Goal: Task Accomplishment & Management: Use online tool/utility

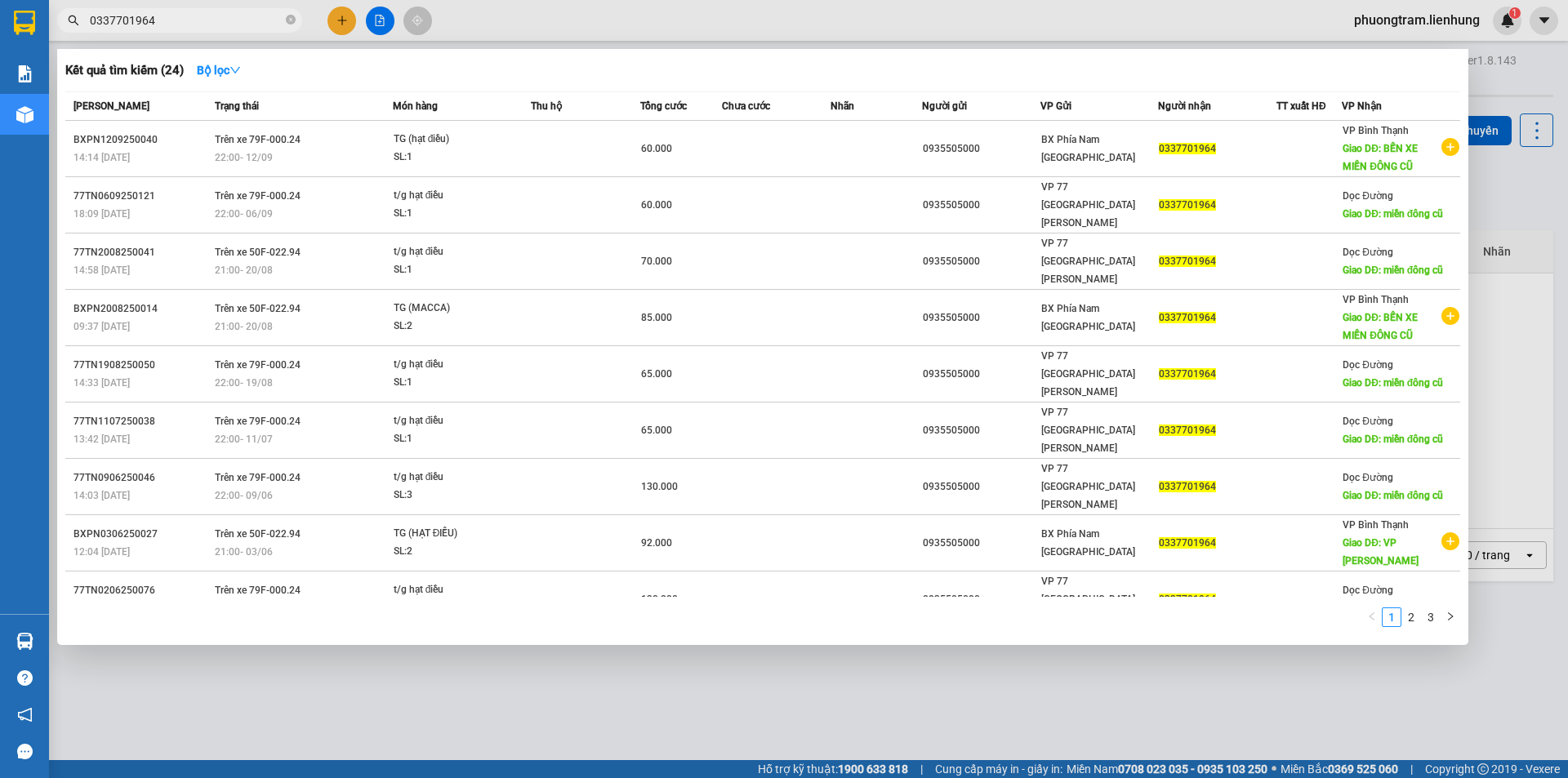
click at [212, 22] on input "0337701964" at bounding box center [187, 21] width 193 height 18
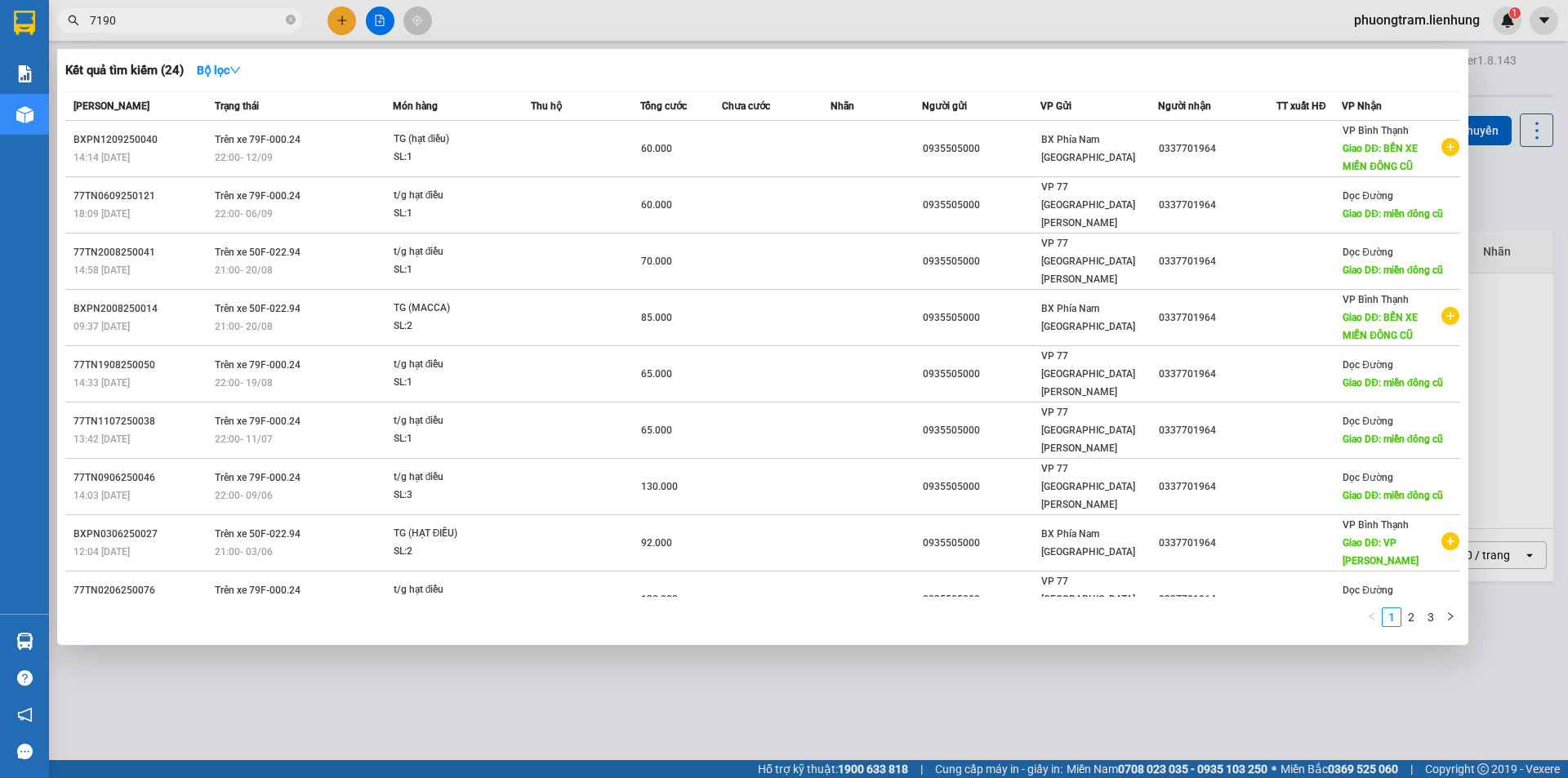
type input "7190"
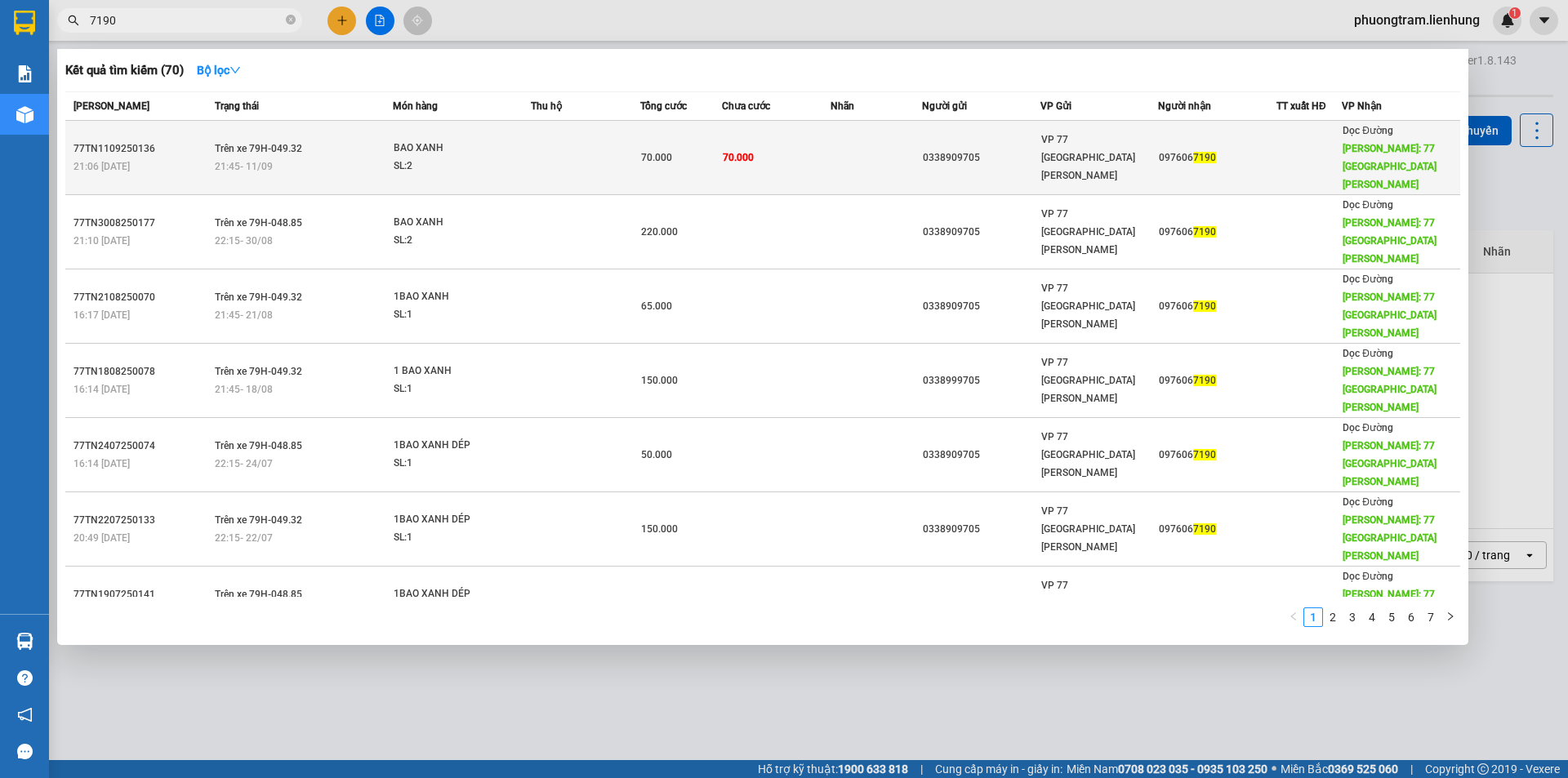
click at [535, 161] on td at bounding box center [585, 158] width 109 height 74
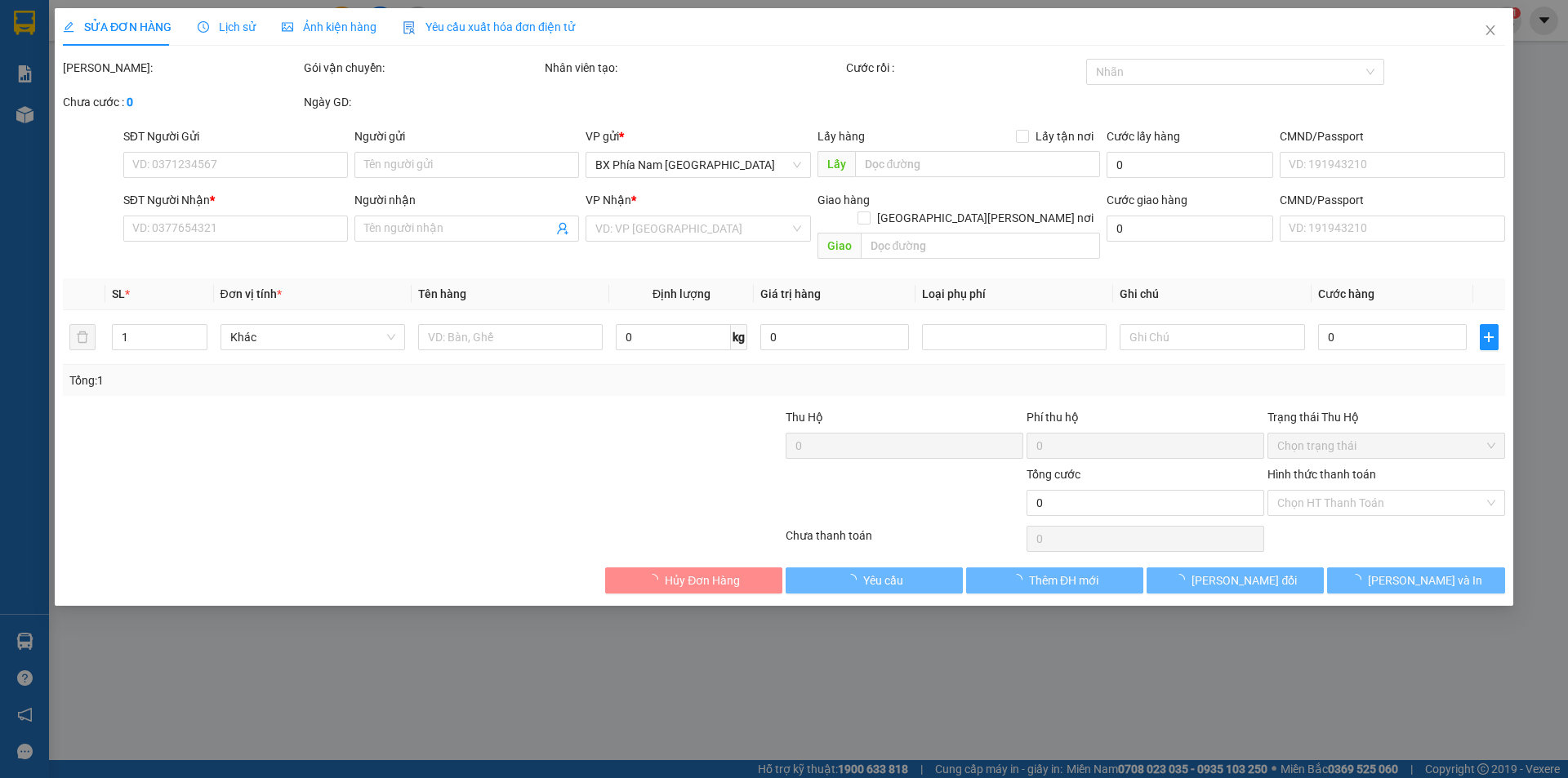
type input "0338909705"
type input "0460980041458"
type input "0976067190"
type input "77 THÁI NGUYÊN"
type input "70.000"
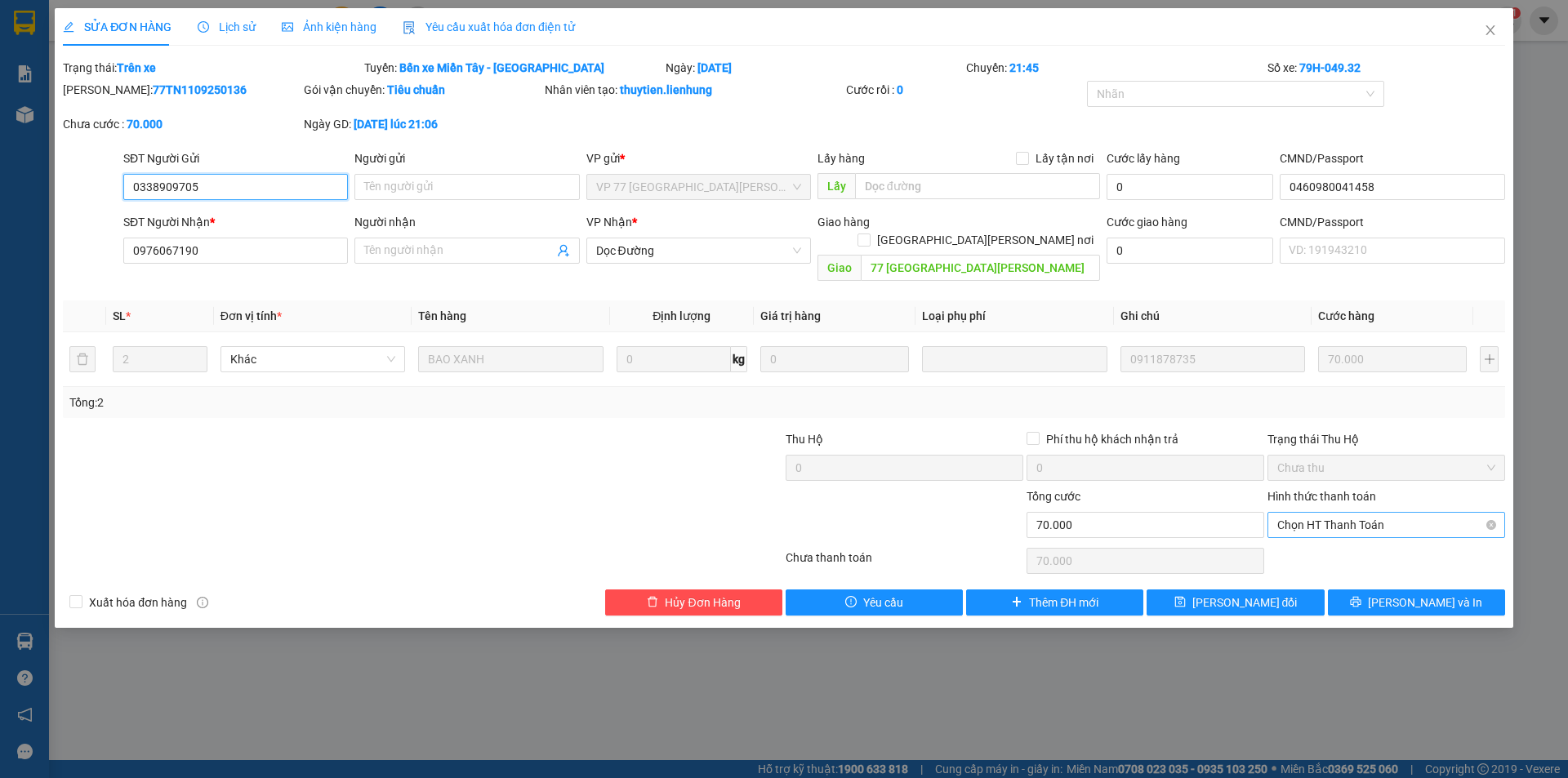
click at [1352, 513] on span "Chọn HT Thanh Toán" at bounding box center [1386, 525] width 218 height 24
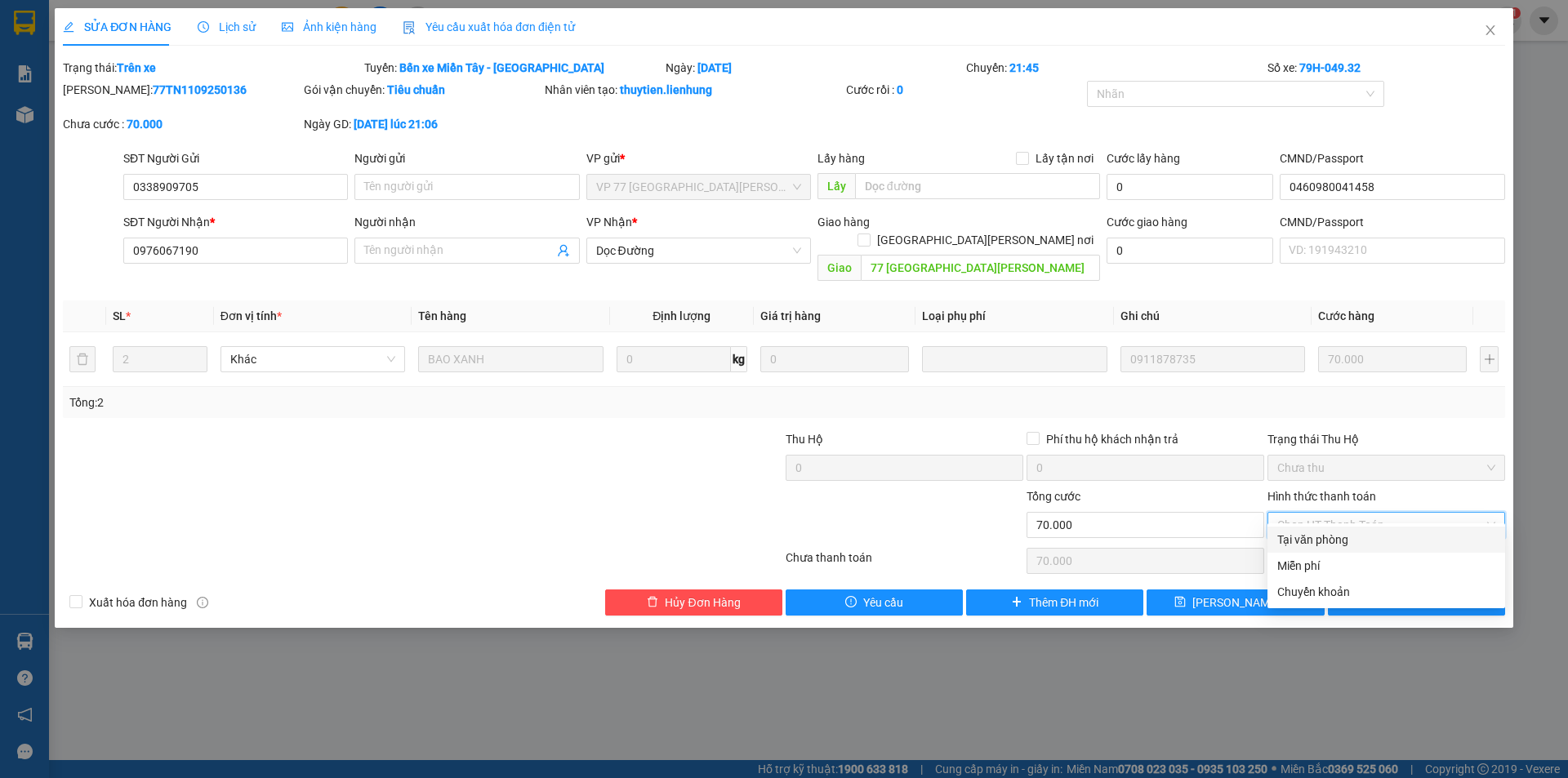
click at [1330, 541] on div "Tại văn phòng" at bounding box center [1386, 540] width 218 height 18
type input "0"
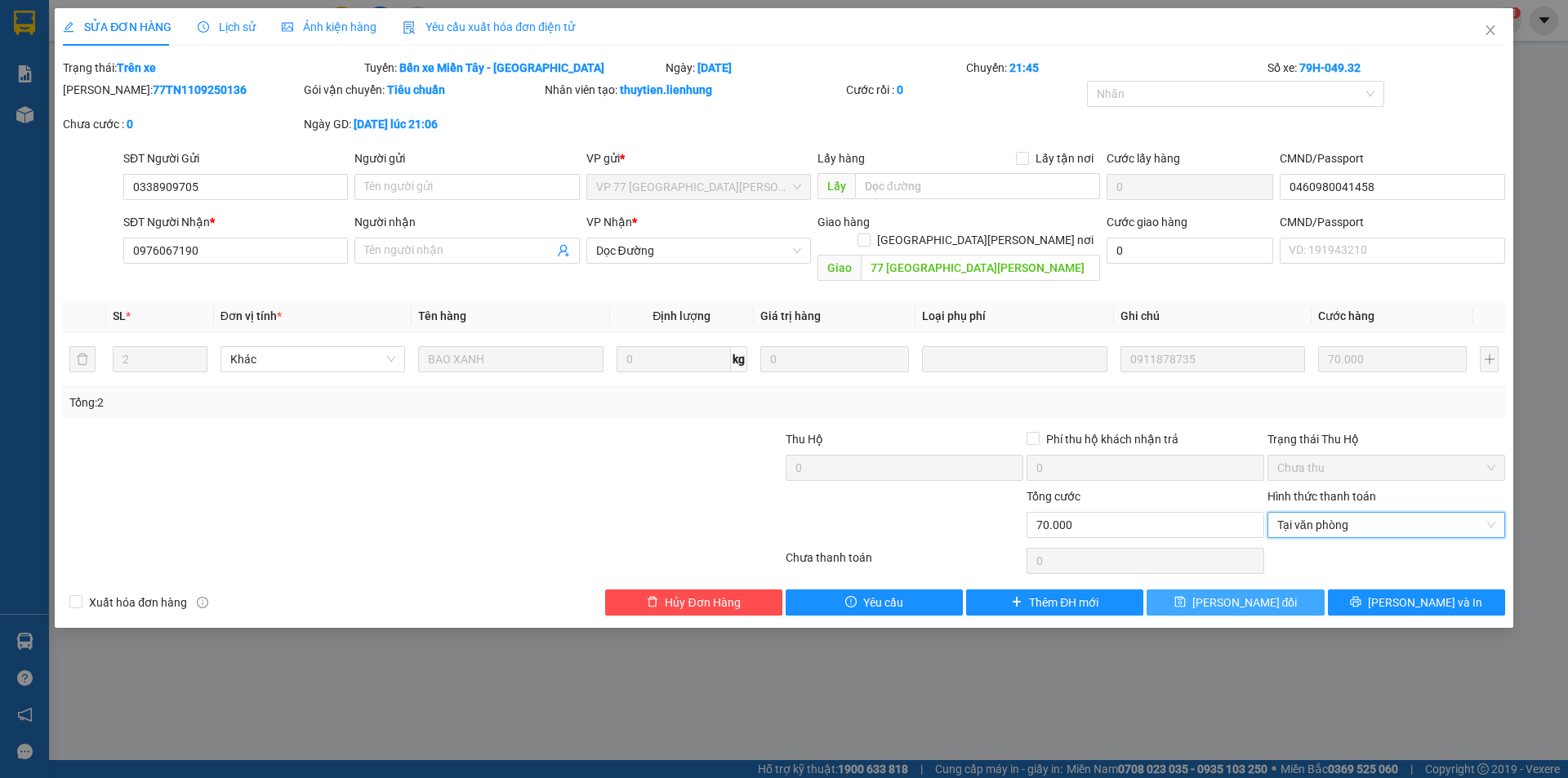
click at [1261, 593] on span "Lưu thay đổi" at bounding box center [1244, 602] width 105 height 18
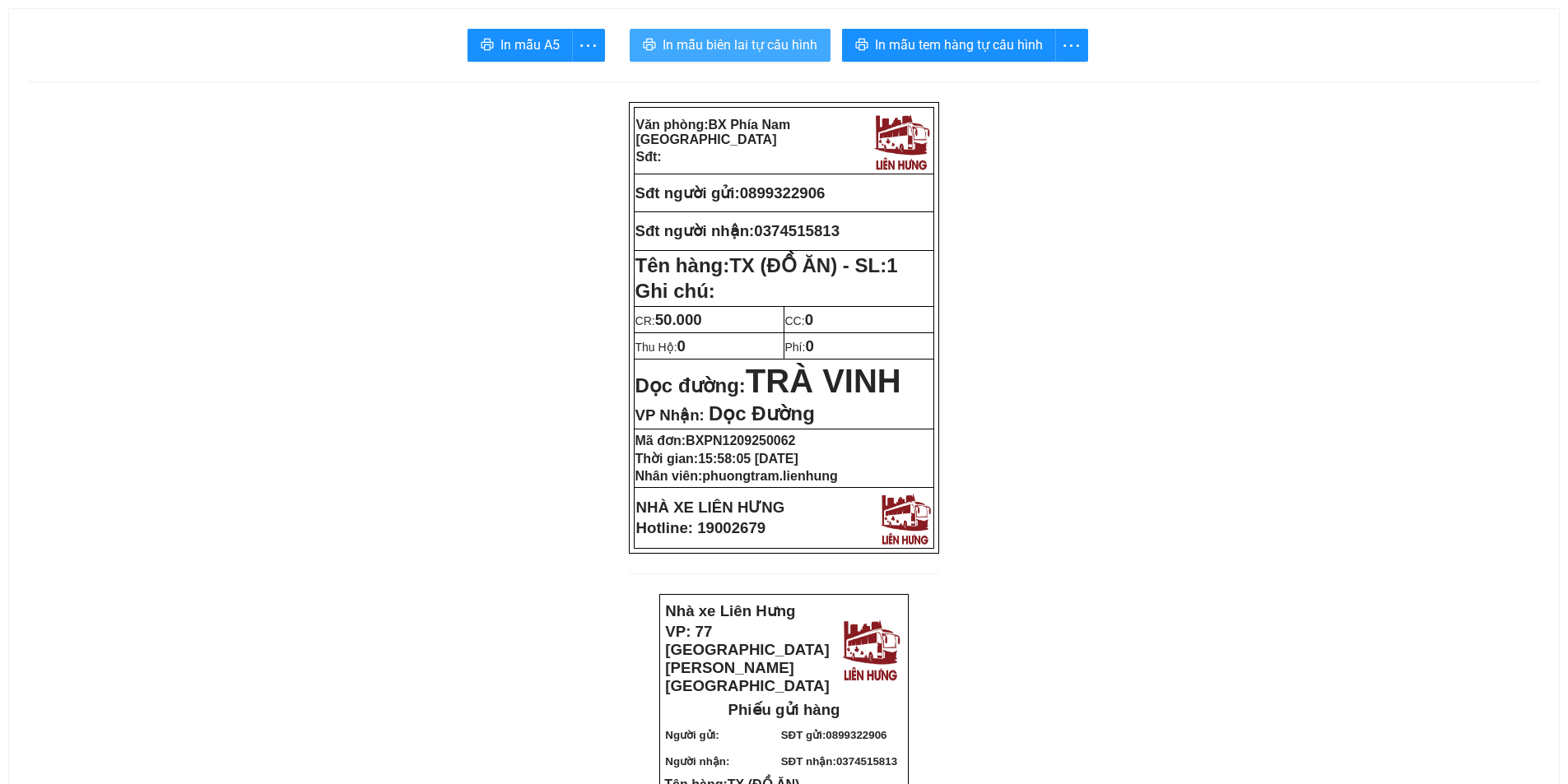
click at [726, 45] on span "In mẫu biên lai tự cấu hình" at bounding box center [740, 45] width 155 height 21
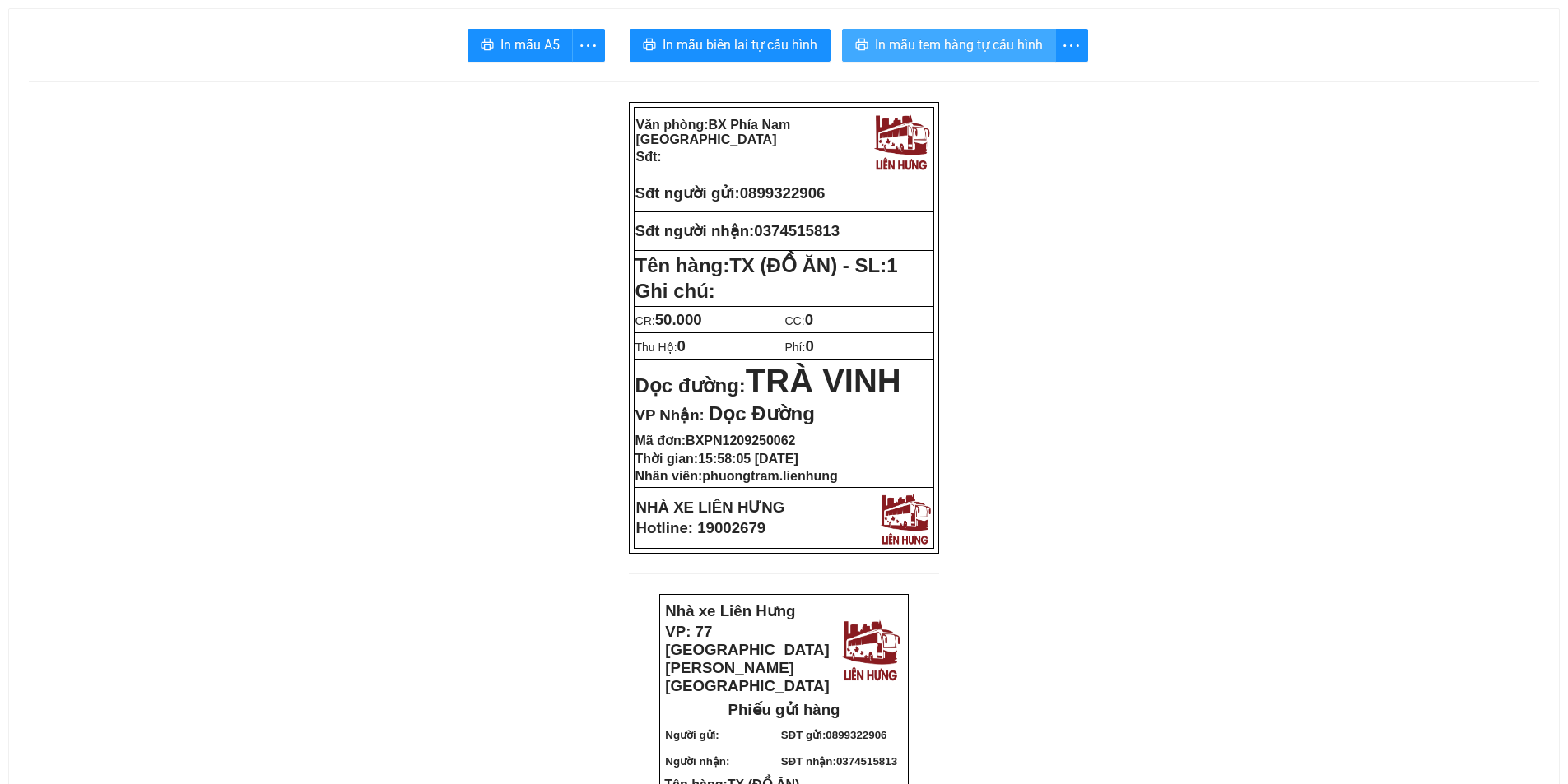
click at [894, 45] on span "In mẫu tem hàng tự cấu hình" at bounding box center [959, 45] width 168 height 21
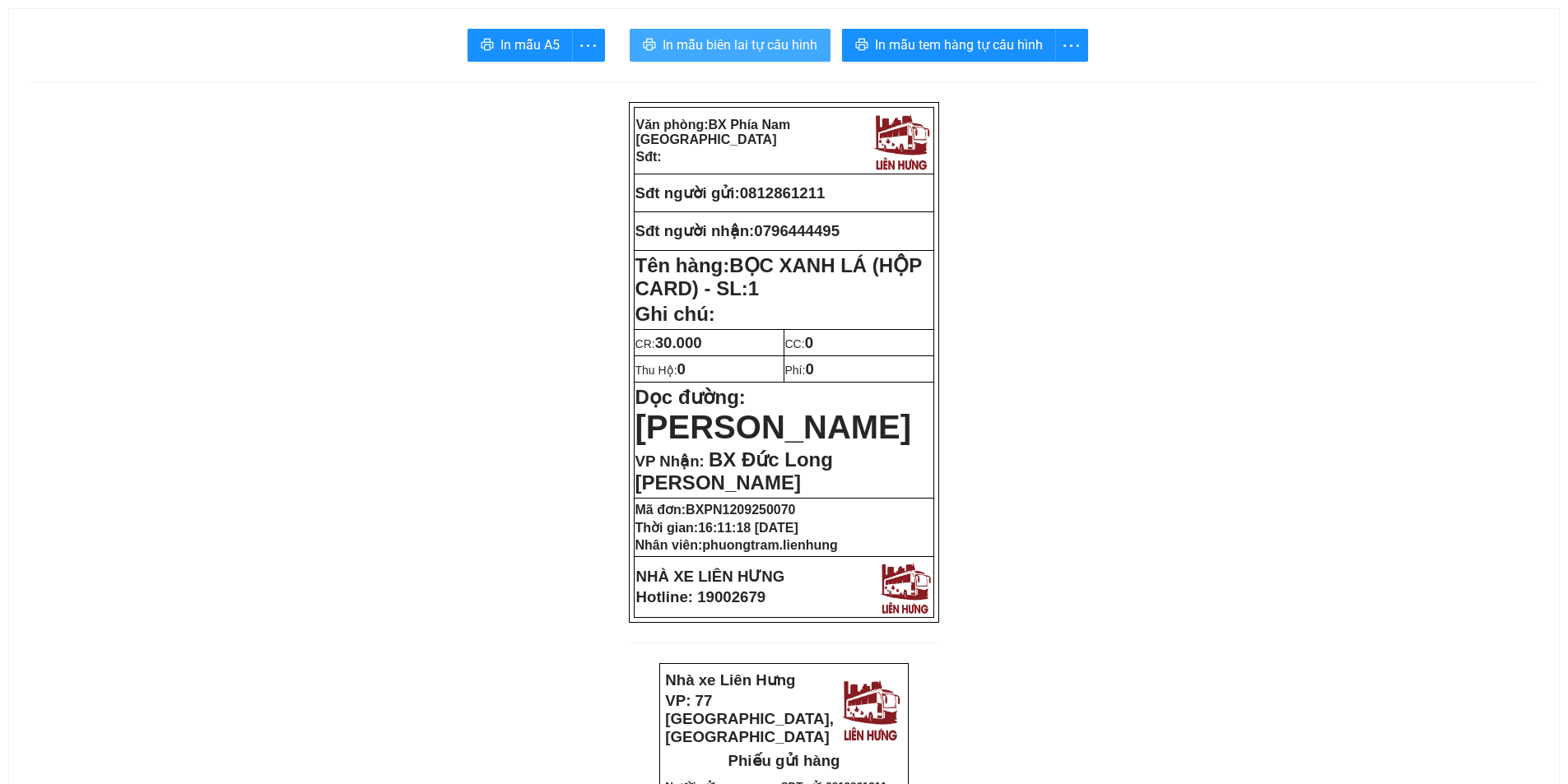
click at [686, 43] on span "In mẫu biên lai tự cấu hình" at bounding box center [740, 45] width 155 height 21
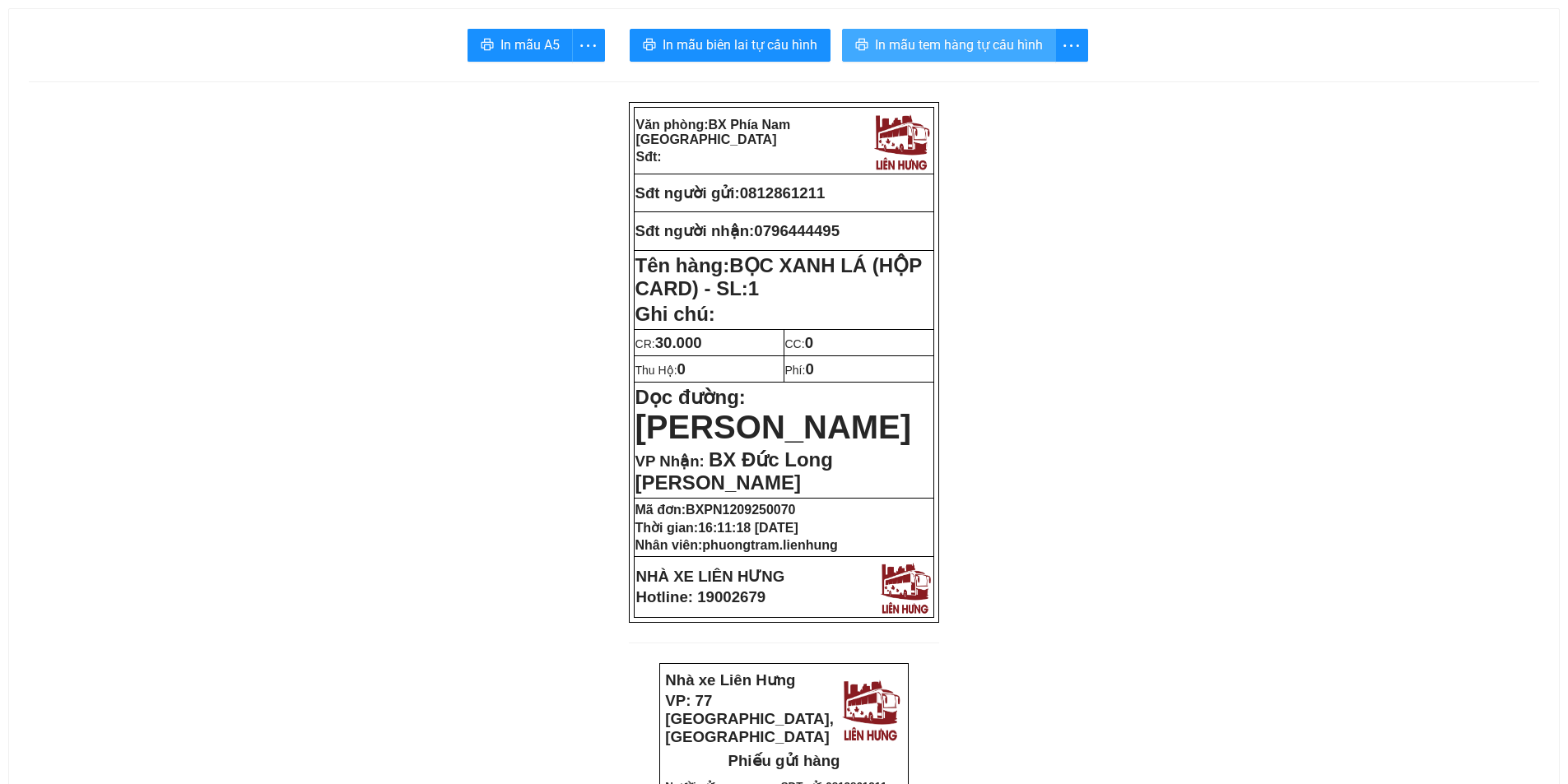
click at [933, 53] on span "In mẫu tem hàng tự cấu hình" at bounding box center [959, 45] width 168 height 21
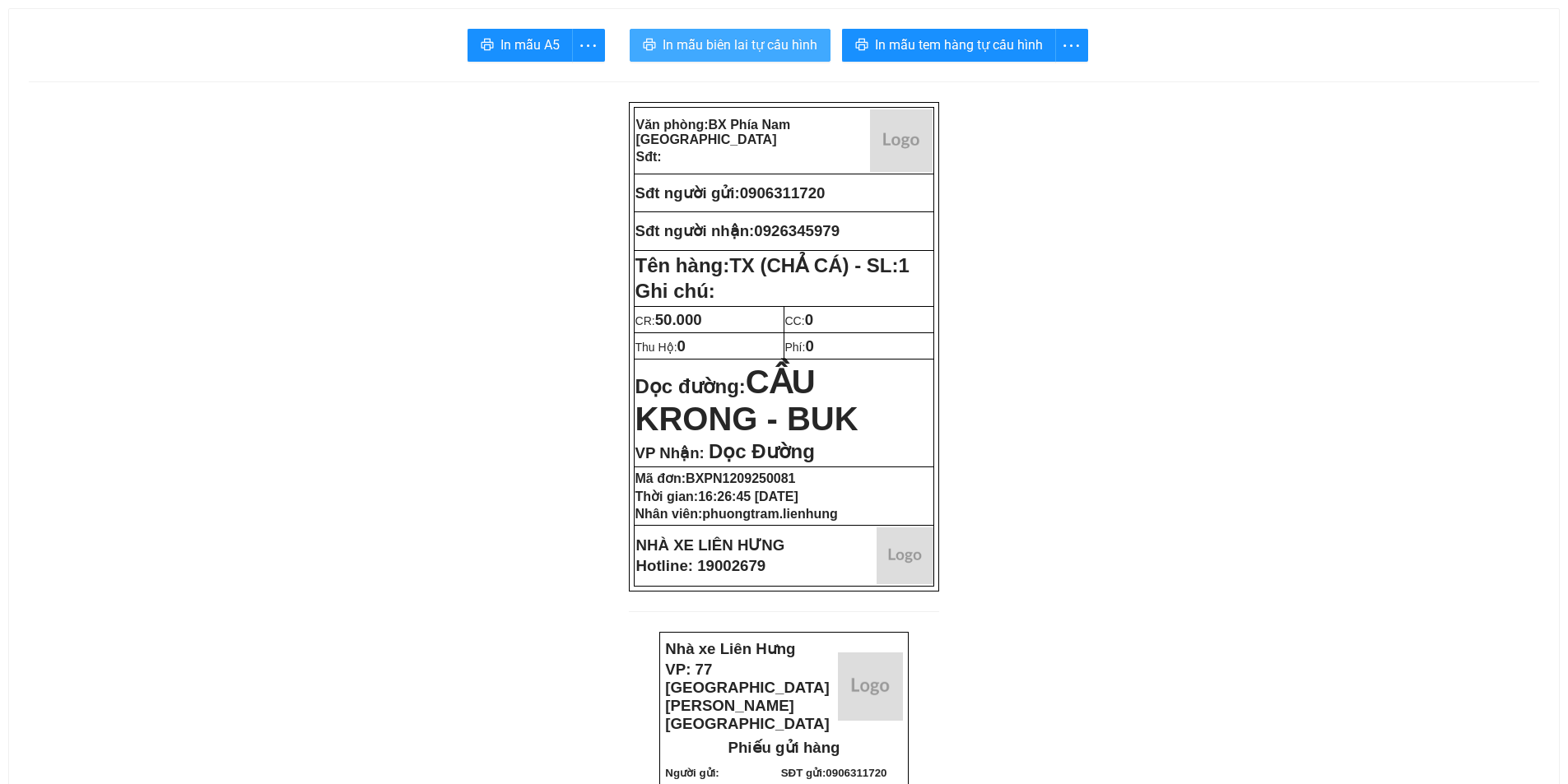
click at [704, 46] on span "In mẫu biên lai tự cấu hình" at bounding box center [740, 45] width 155 height 21
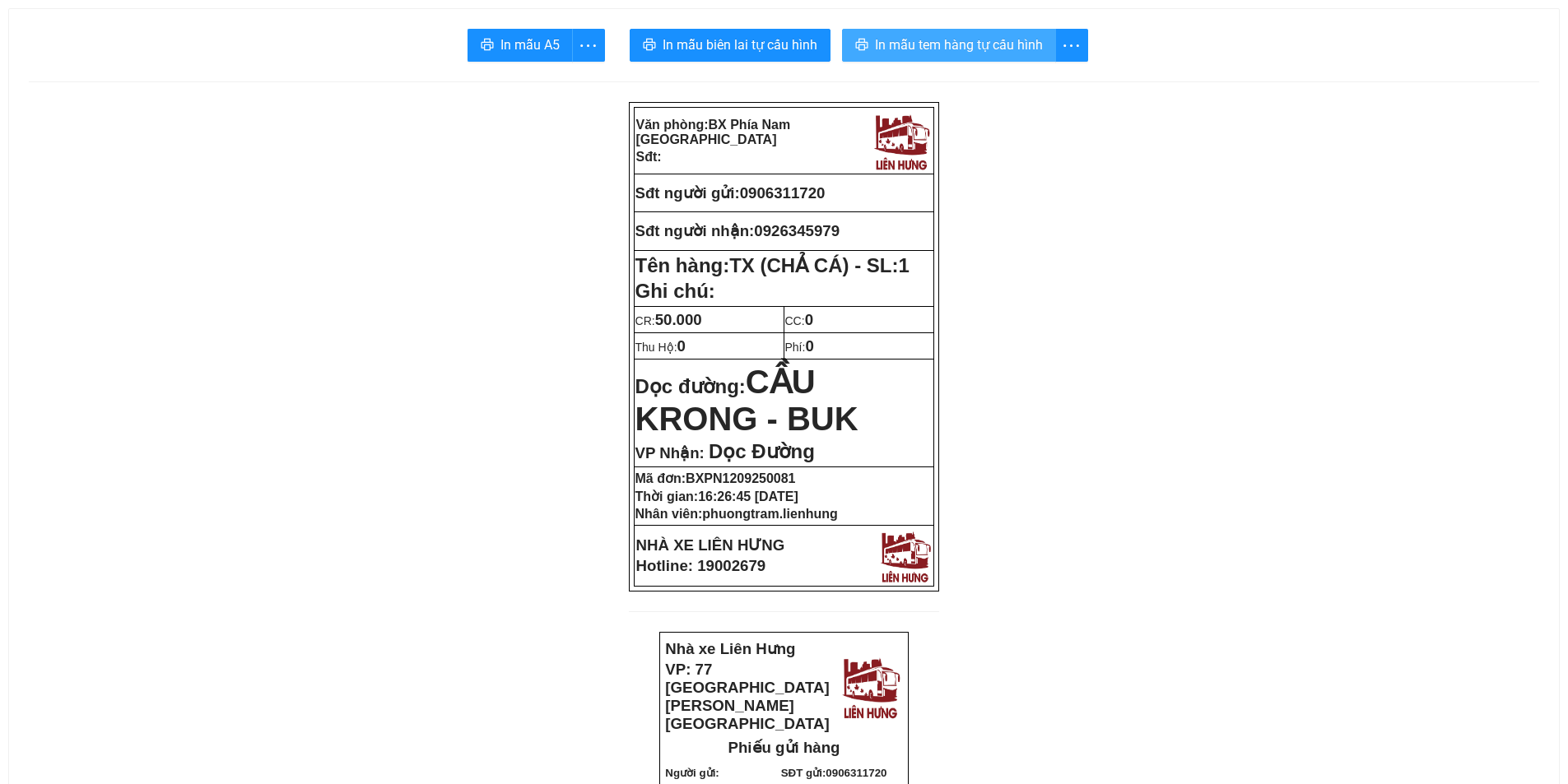
click at [953, 37] on span "In mẫu tem hàng tự cấu hình" at bounding box center [959, 45] width 168 height 21
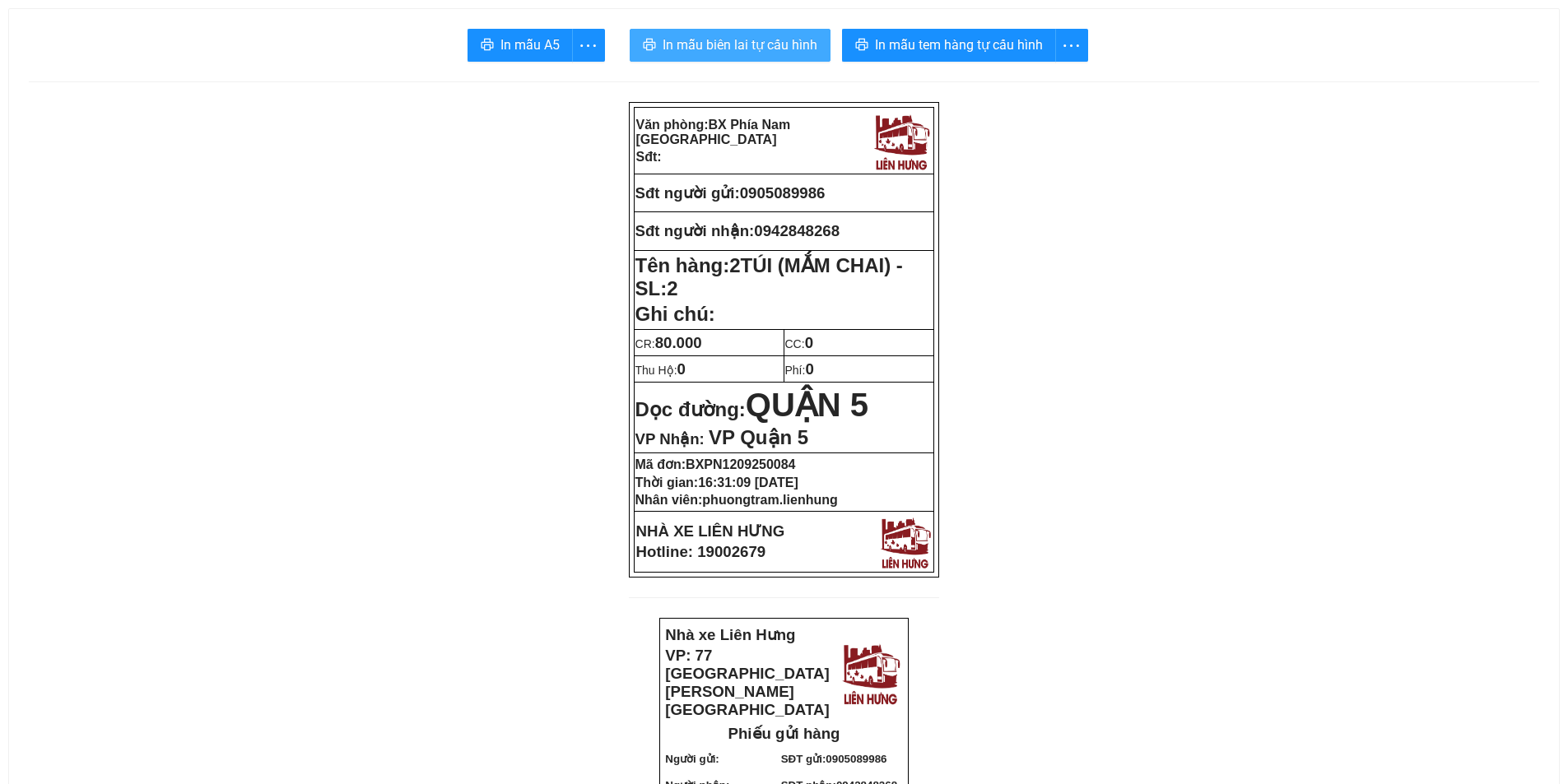
click at [709, 51] on span "In mẫu biên lai tự cấu hình" at bounding box center [740, 45] width 155 height 21
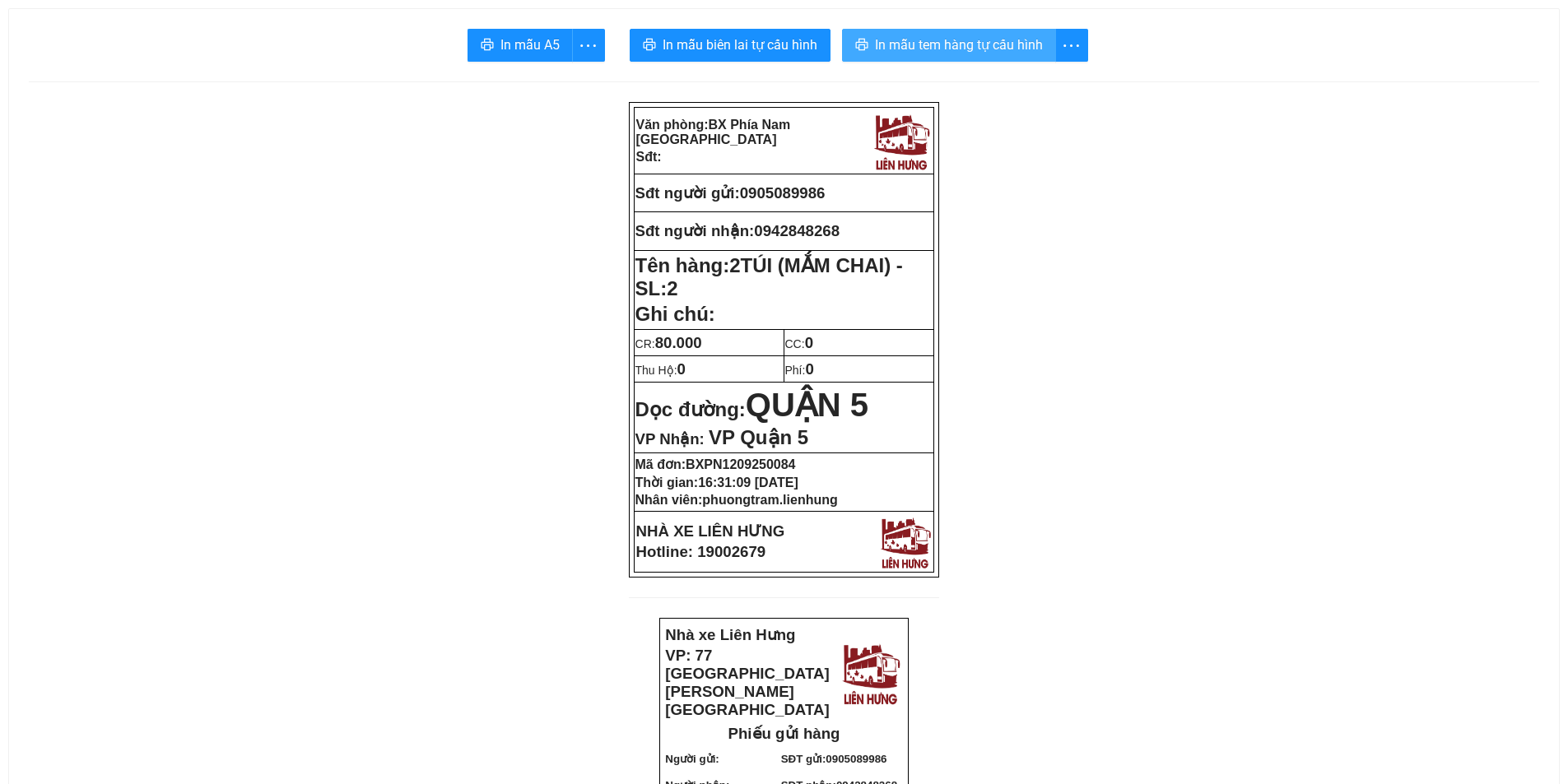
click at [962, 41] on span "In mẫu tem hàng tự cấu hình" at bounding box center [959, 45] width 168 height 21
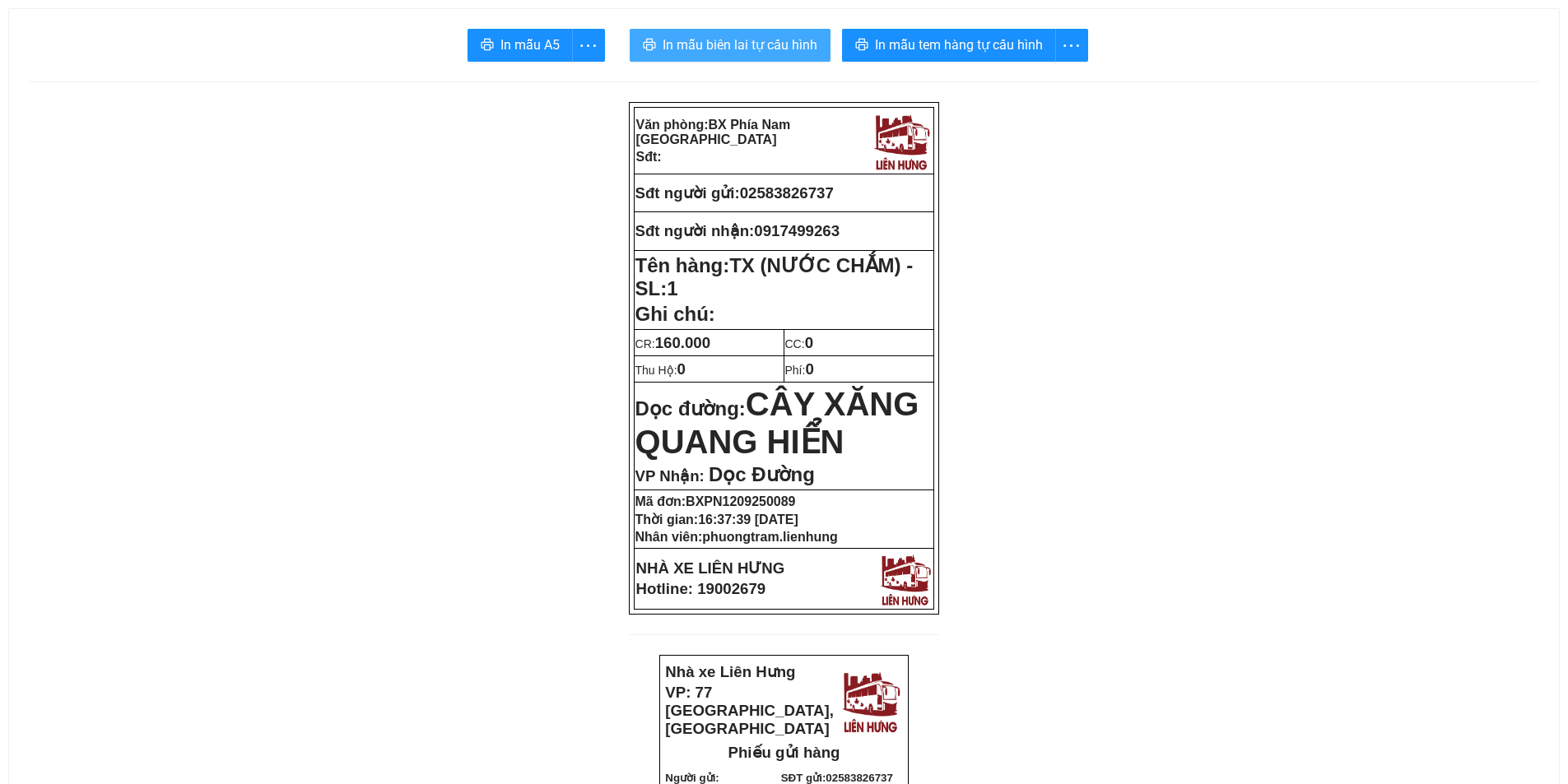
click at [749, 40] on span "In mẫu biên lai tự cấu hình" at bounding box center [740, 45] width 155 height 21
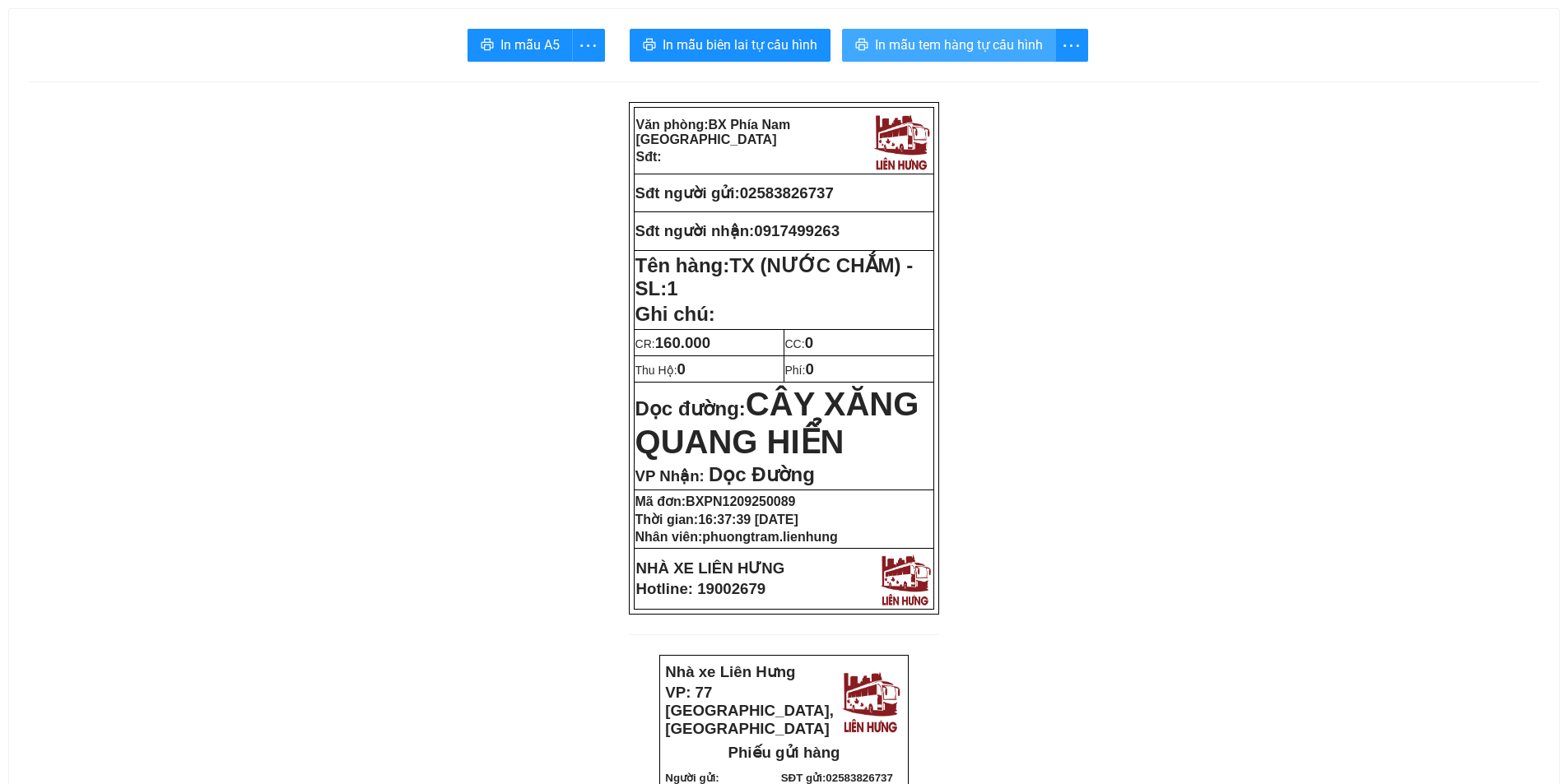
click at [938, 52] on span "In mẫu tem hàng tự cấu hình" at bounding box center [959, 45] width 168 height 21
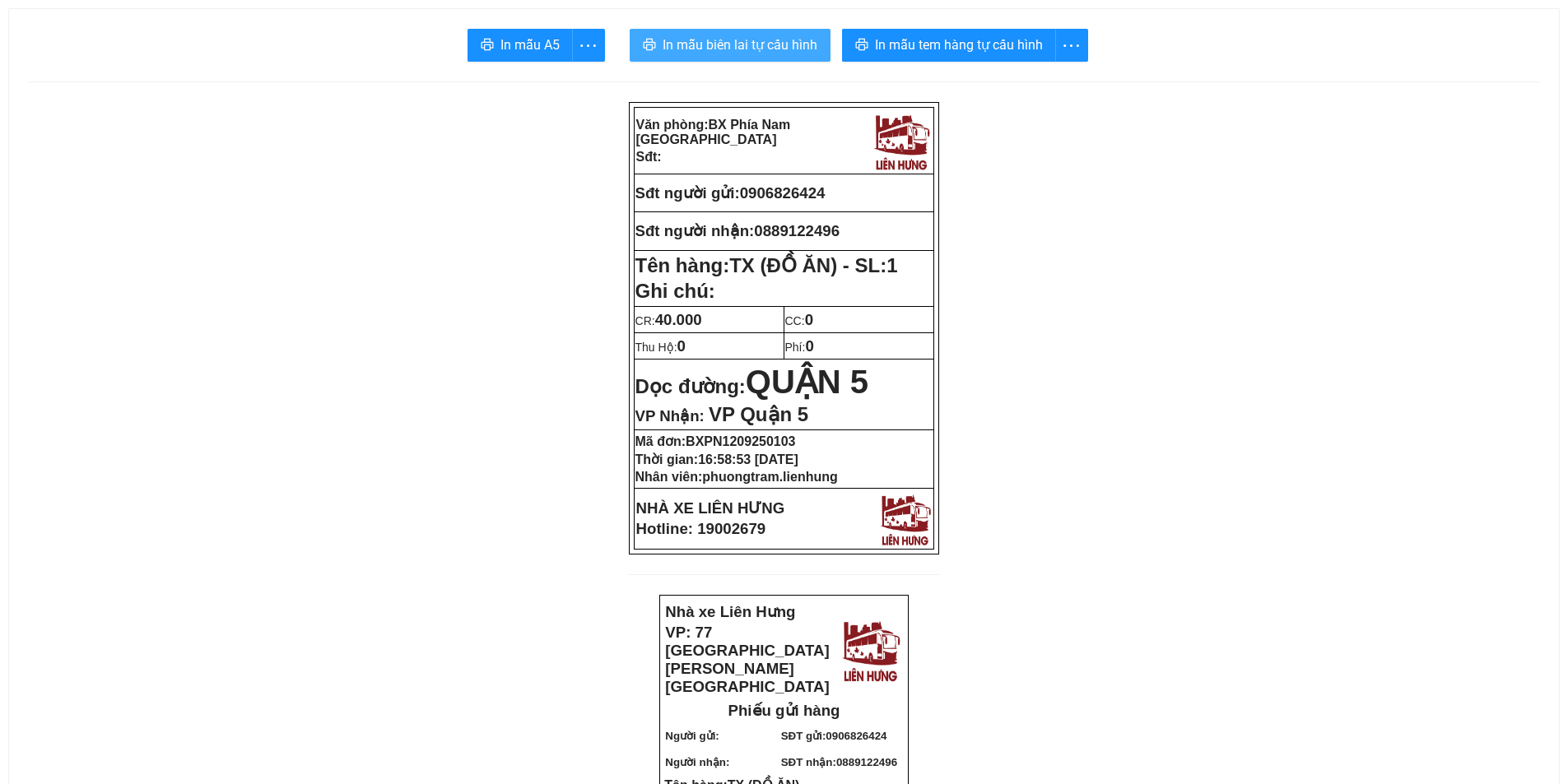
click at [685, 45] on span "In mẫu biên lai tự cấu hình" at bounding box center [740, 45] width 155 height 21
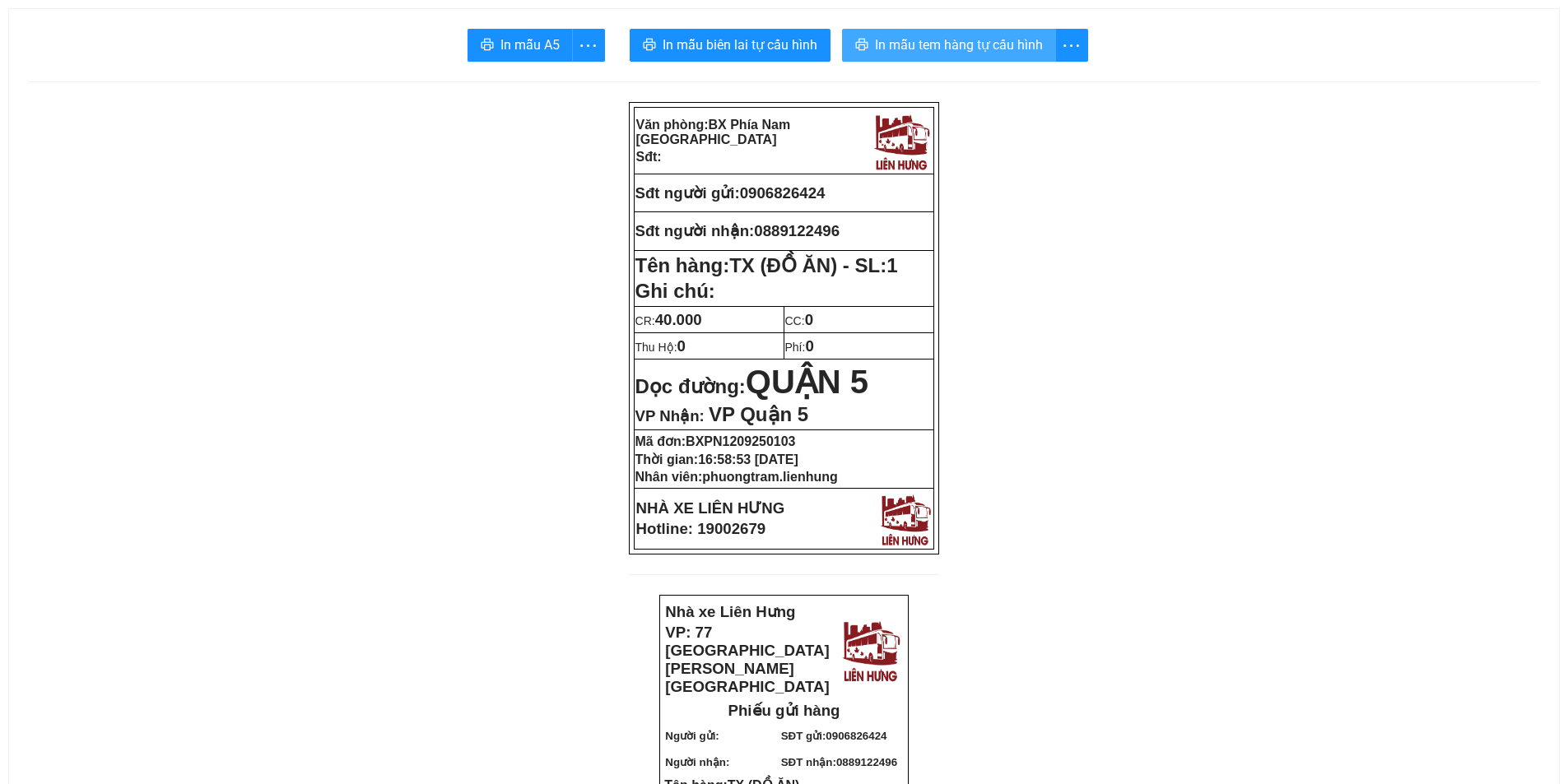
click at [898, 47] on span "In mẫu tem hàng tự cấu hình" at bounding box center [959, 45] width 168 height 21
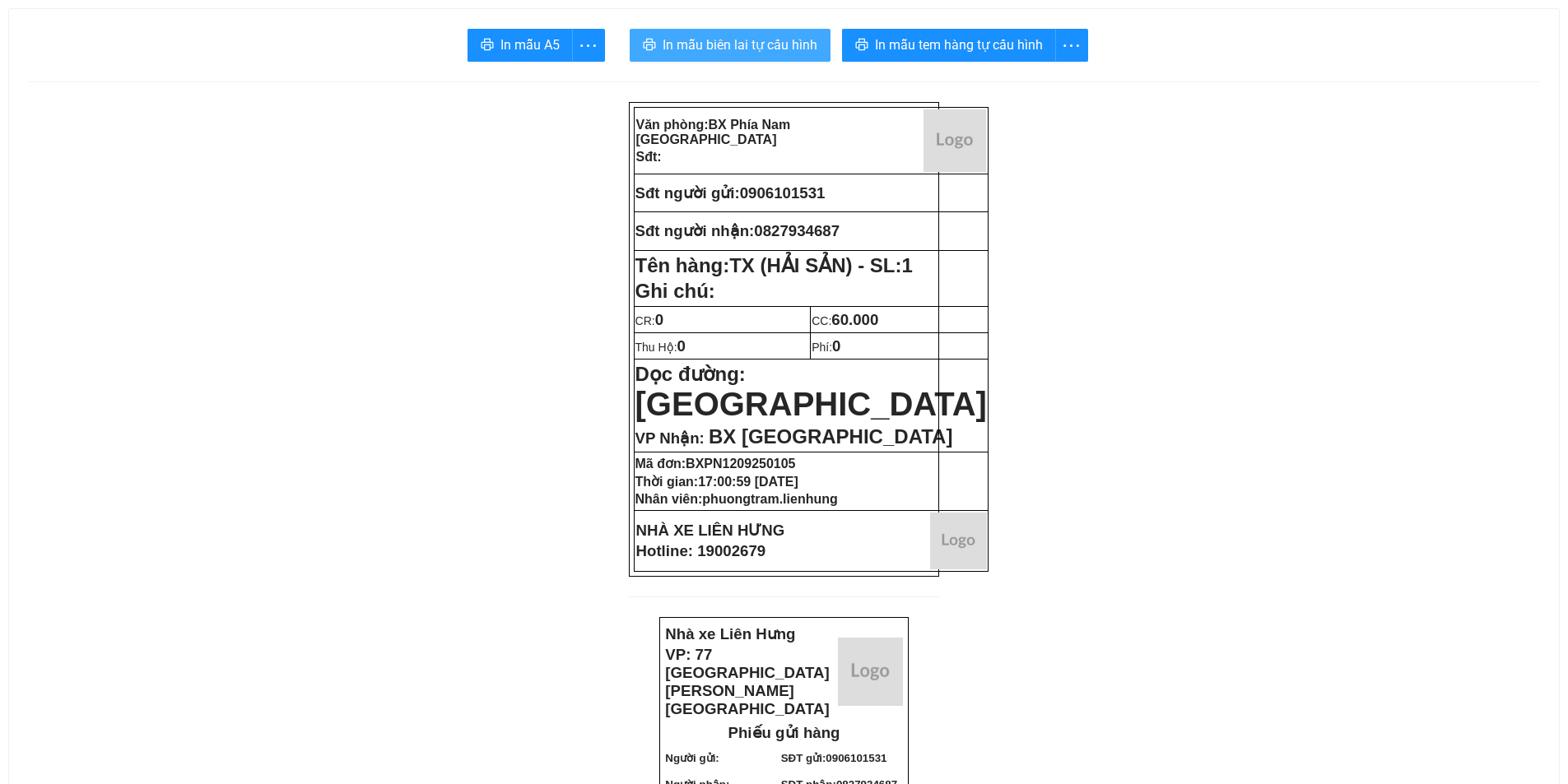
click at [732, 42] on span "In mẫu biên lai tự cấu hình" at bounding box center [740, 45] width 155 height 21
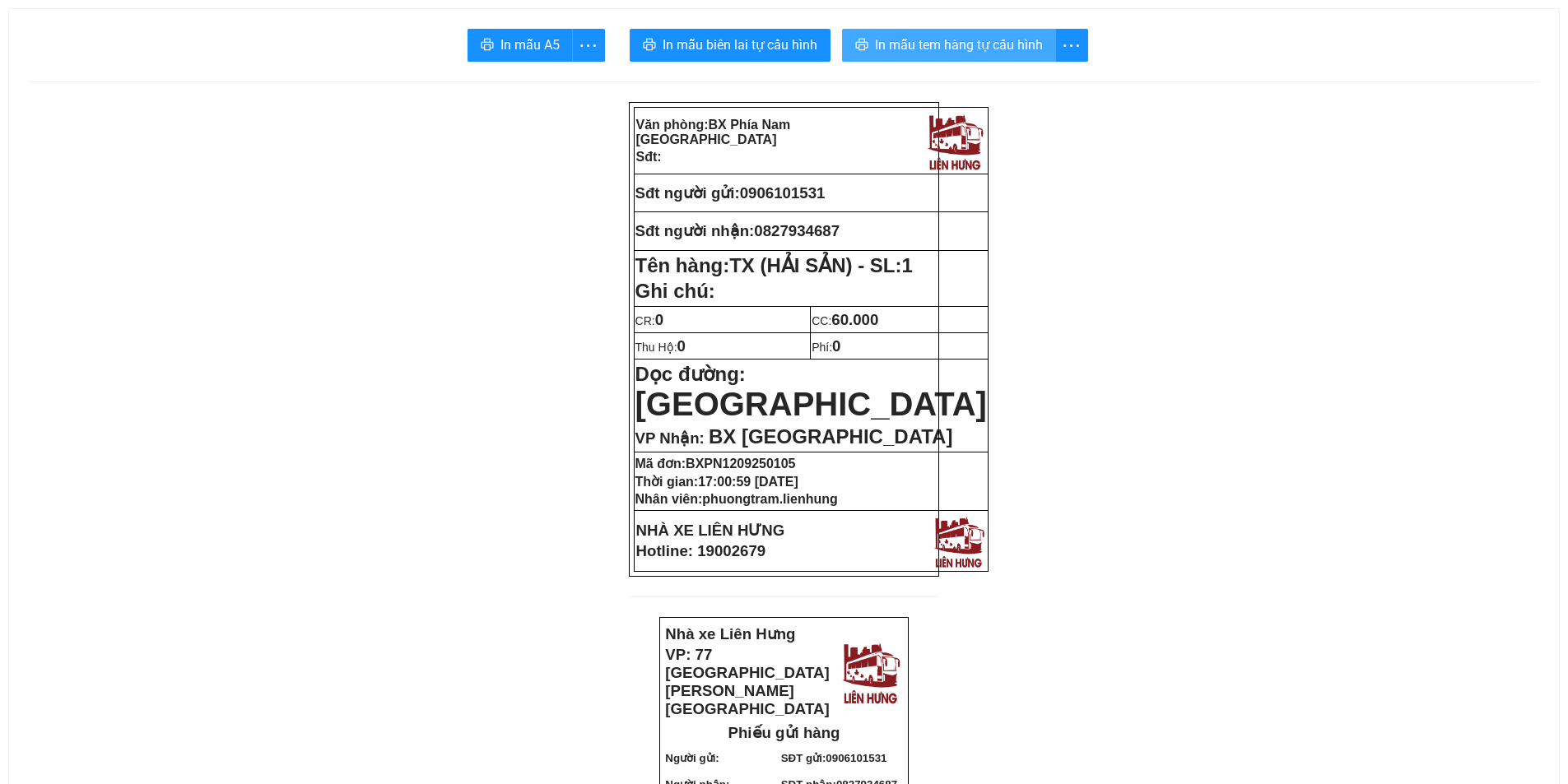
click at [945, 45] on span "In mẫu tem hàng tự cấu hình" at bounding box center [959, 45] width 168 height 21
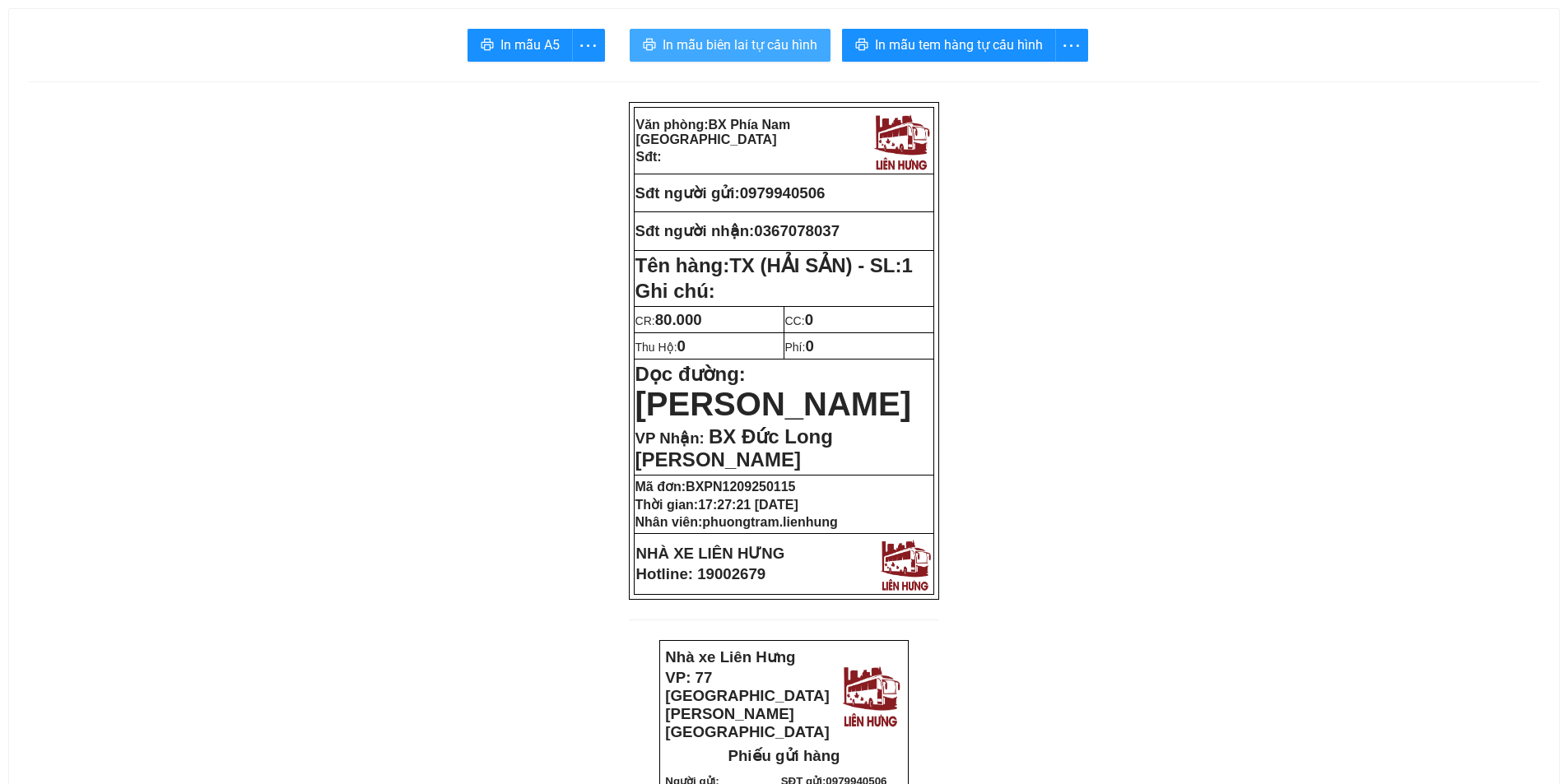
click at [714, 45] on span "In mẫu biên lai tự cấu hình" at bounding box center [740, 45] width 155 height 21
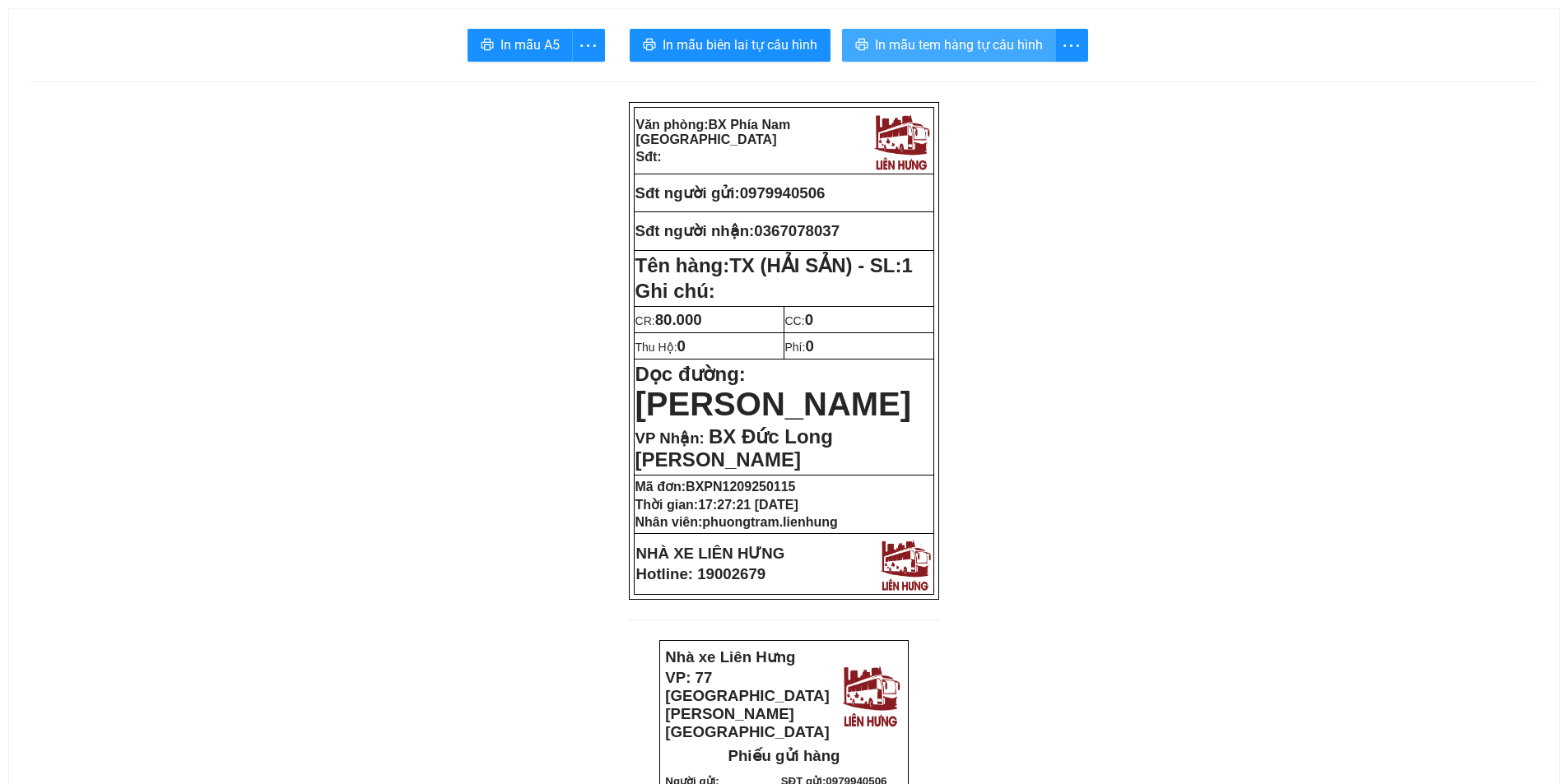
click at [1010, 56] on button "In mẫu tem hàng tự cấu hình" at bounding box center [948, 45] width 214 height 33
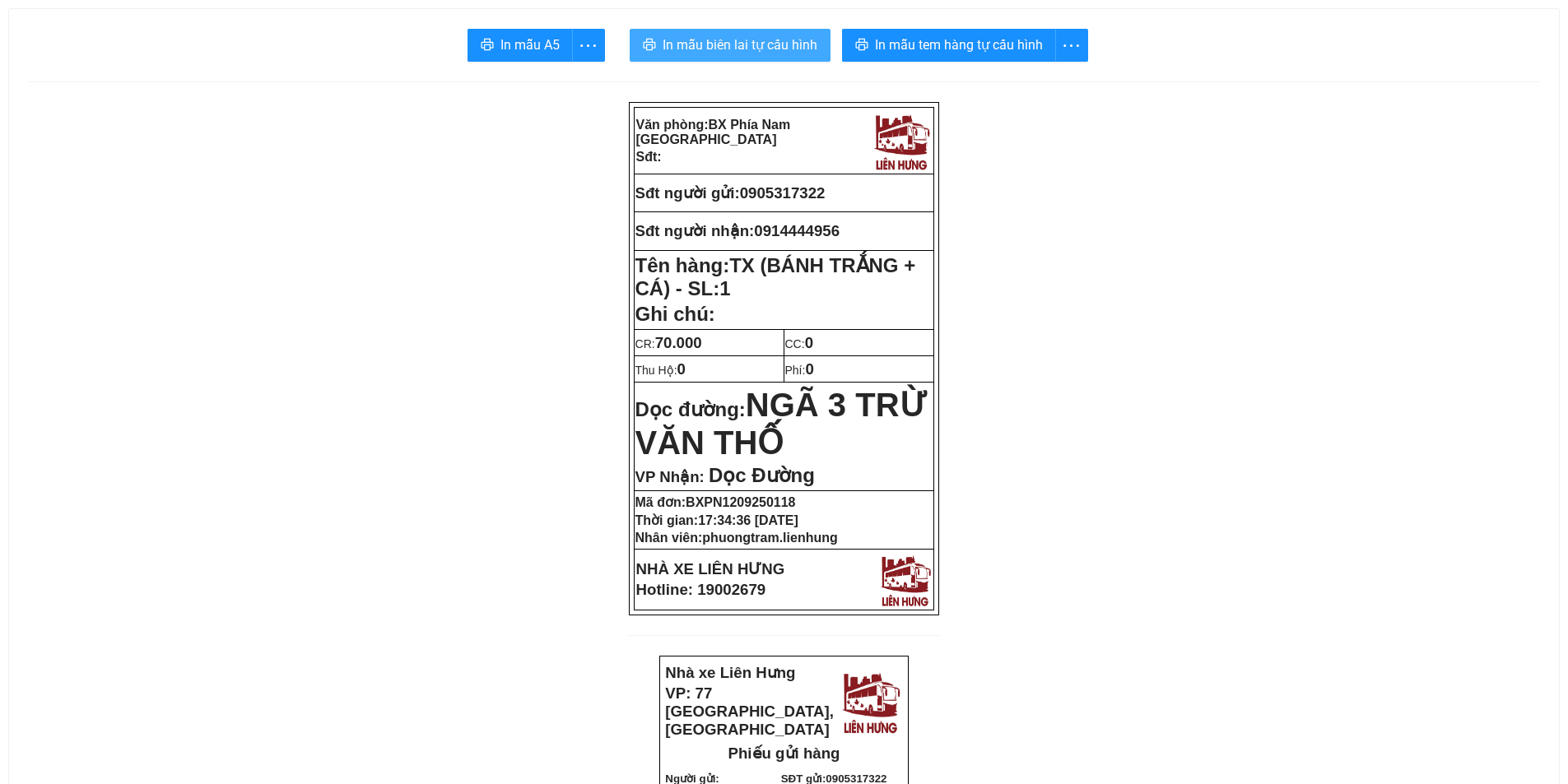
click at [728, 56] on button "In mẫu biên lai tự cấu hình" at bounding box center [730, 45] width 201 height 33
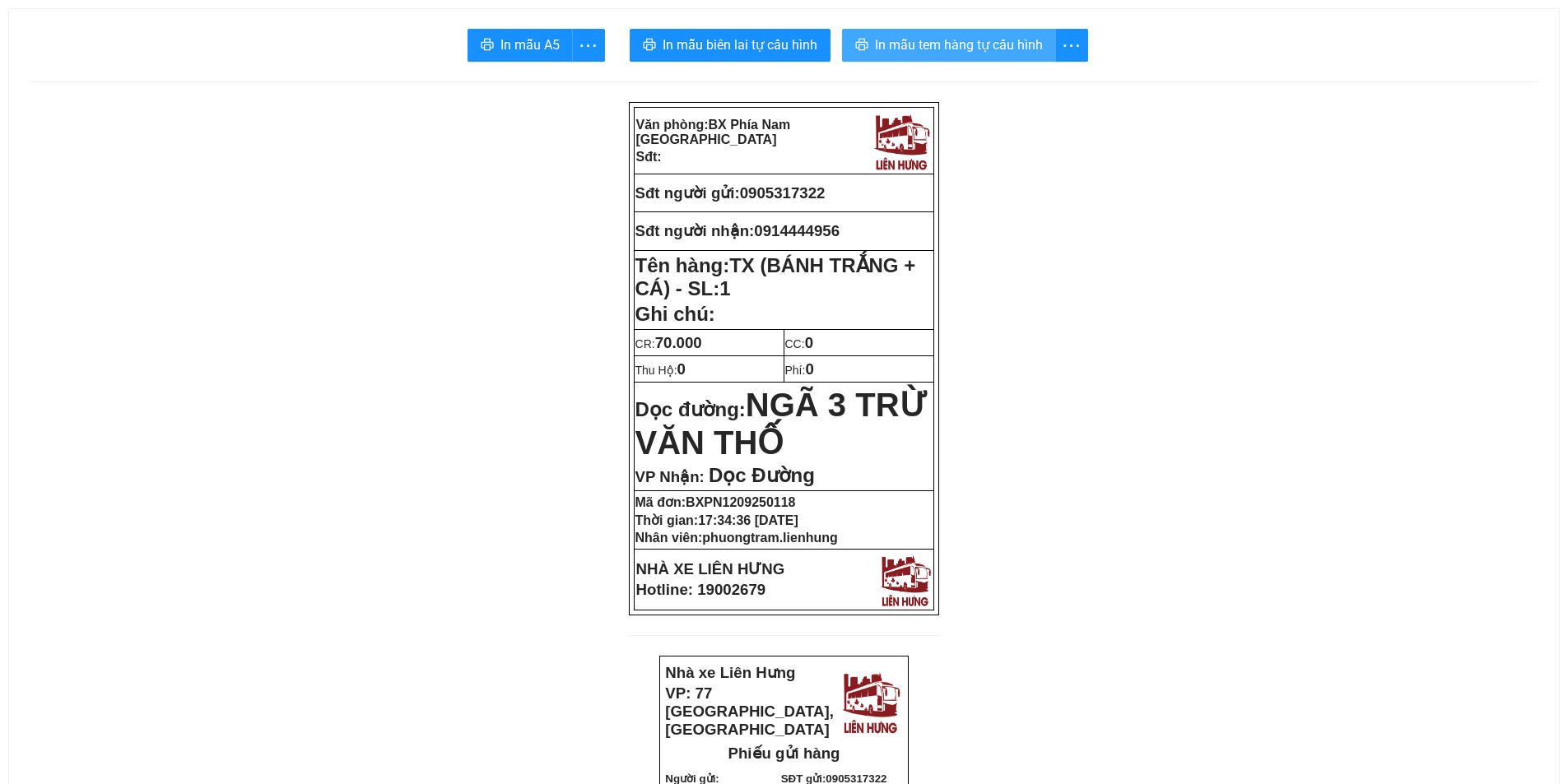
click at [917, 29] on button "In mẫu tem hàng tự cấu hình" at bounding box center [948, 45] width 214 height 33
